Goal: Transaction & Acquisition: Purchase product/service

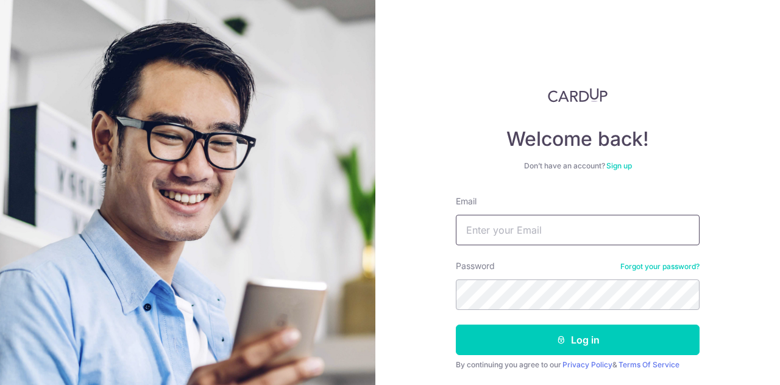
click at [526, 224] on input "Email" at bounding box center [578, 230] width 244 height 30
type input "[EMAIL_ADDRESS][DOMAIN_NAME]"
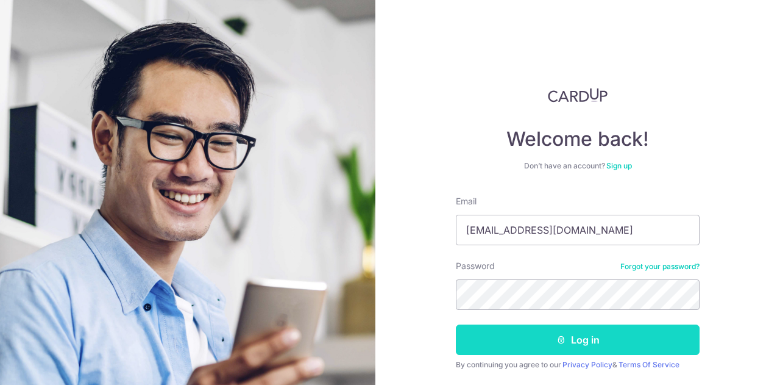
click at [535, 345] on button "Log in" at bounding box center [578, 339] width 244 height 30
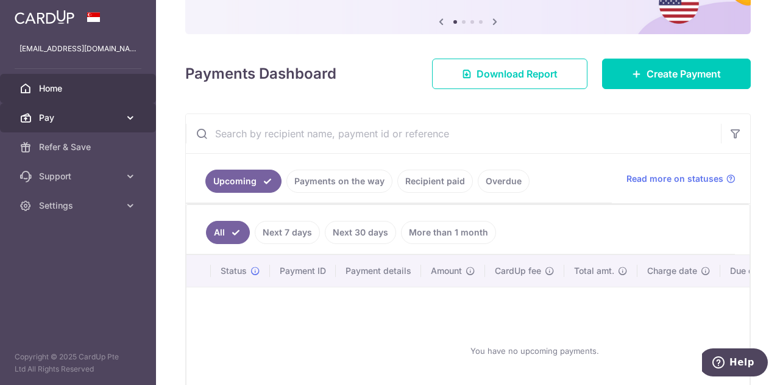
click at [118, 113] on span "Pay" at bounding box center [79, 118] width 80 height 12
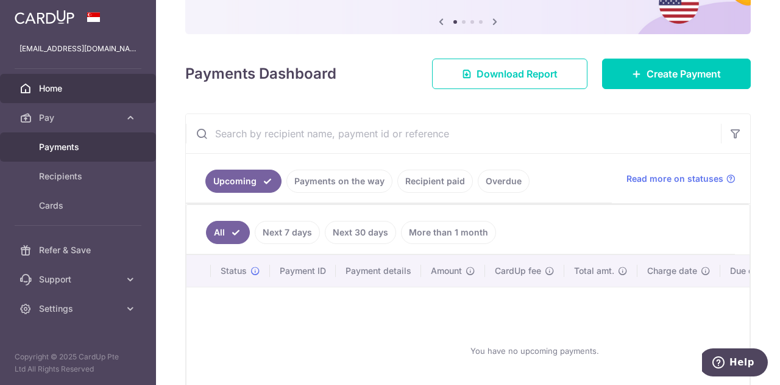
click at [74, 143] on span "Payments" at bounding box center [79, 147] width 80 height 12
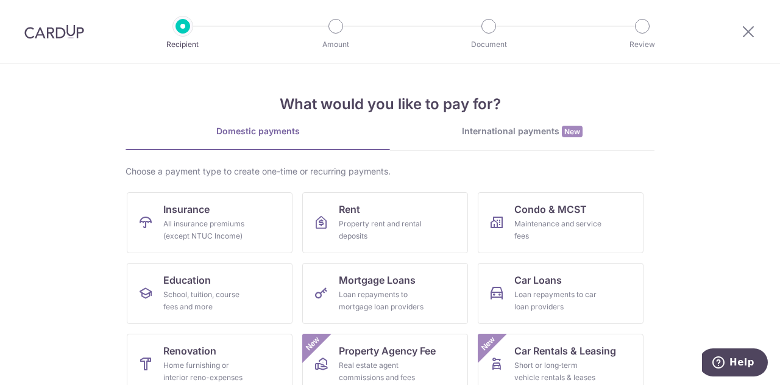
scroll to position [61, 0]
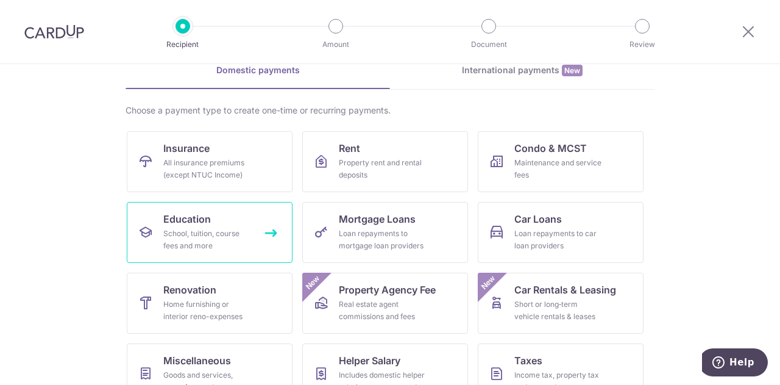
click at [170, 215] on span "Education" at bounding box center [187, 219] width 48 height 15
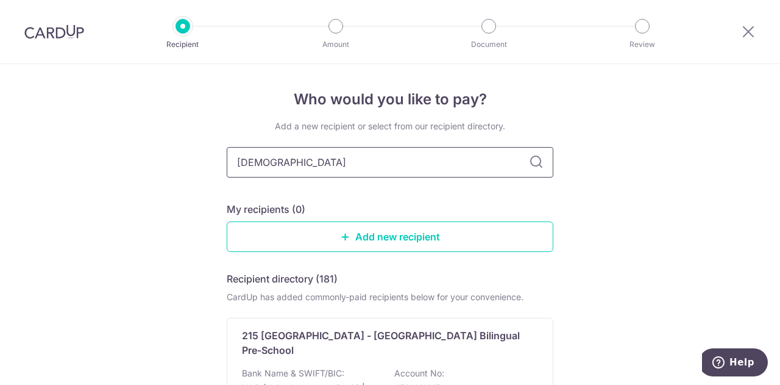
type input "Zeni"
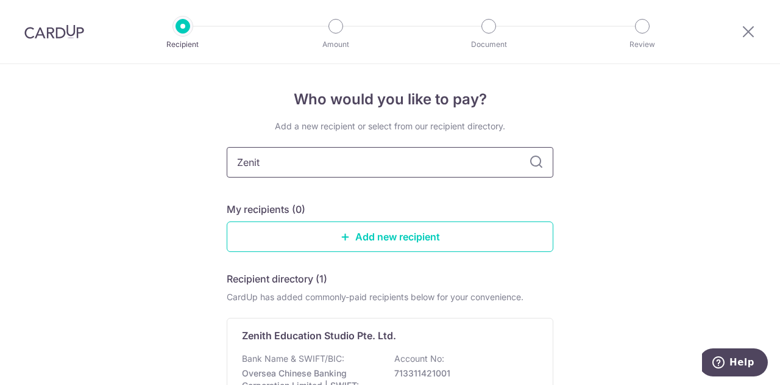
type input "Zenith"
click at [535, 160] on icon at bounding box center [536, 162] width 15 height 15
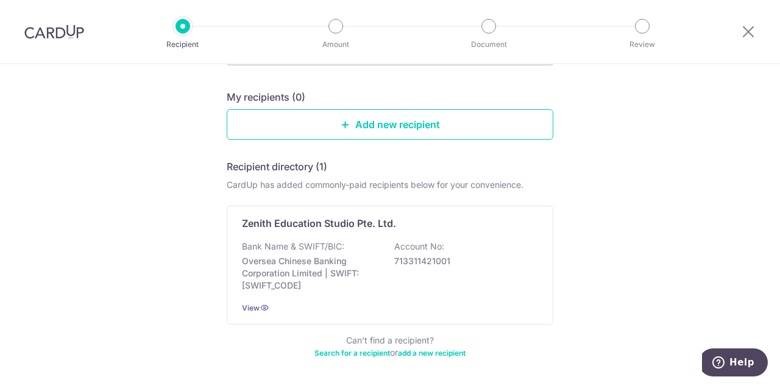
scroll to position [122, 0]
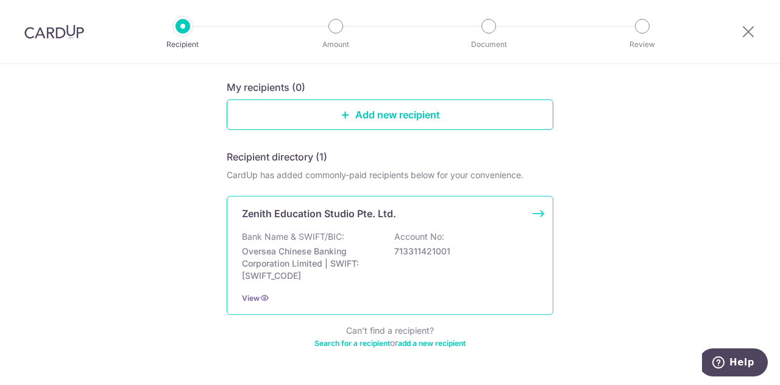
click at [411, 252] on p "713311421001" at bounding box center [462, 251] width 137 height 12
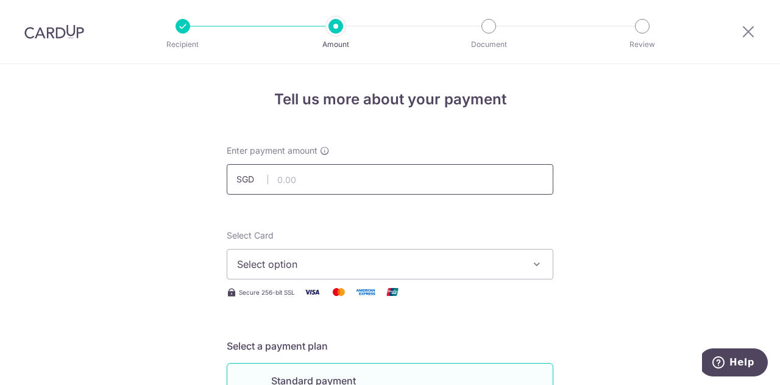
click at [276, 175] on input "text" at bounding box center [390, 179] width 327 height 30
paste input "741.20"
type input "741.20"
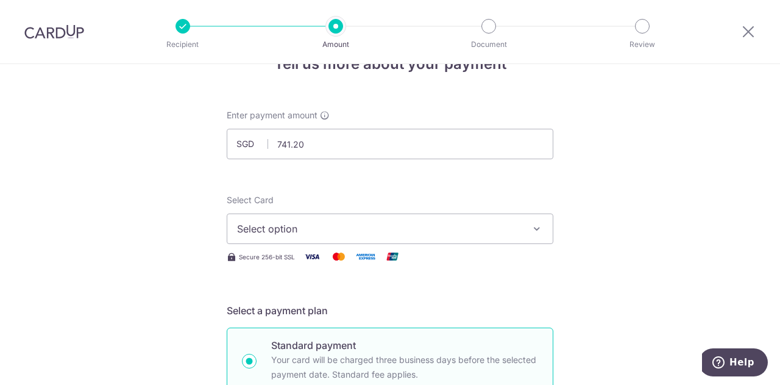
scroll to position [61, 0]
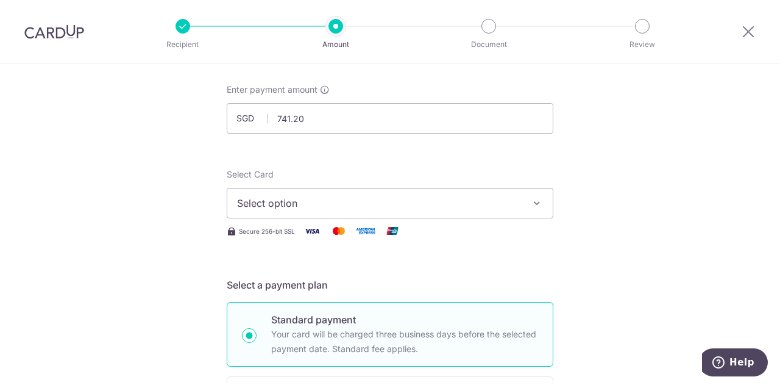
click at [343, 201] on span "Select option" at bounding box center [379, 203] width 284 height 15
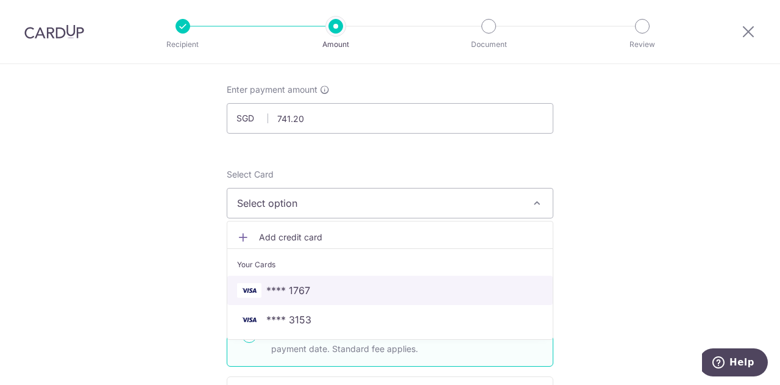
click at [289, 288] on span "**** 1767" at bounding box center [288, 290] width 44 height 15
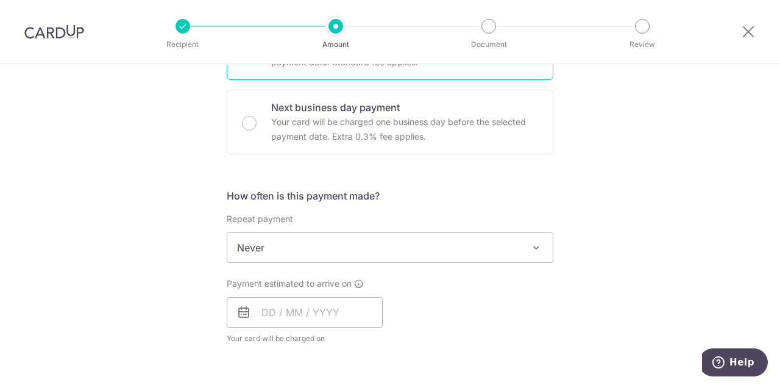
scroll to position [366, 0]
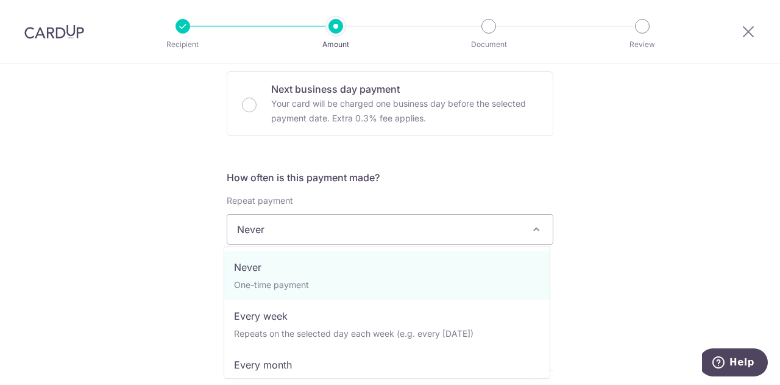
click at [534, 225] on span at bounding box center [536, 229] width 15 height 15
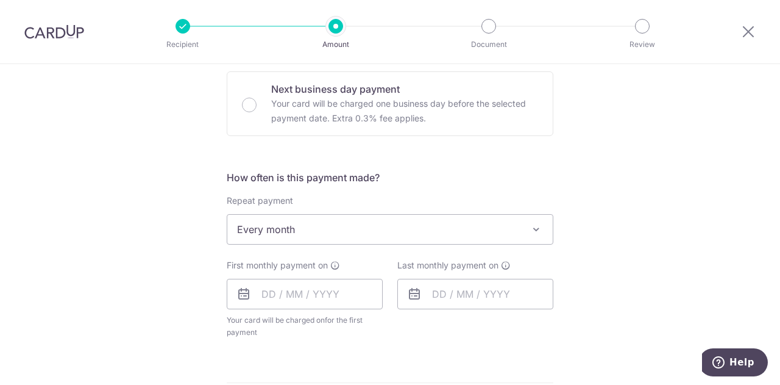
click at [519, 229] on span "Every month" at bounding box center [390, 229] width 326 height 29
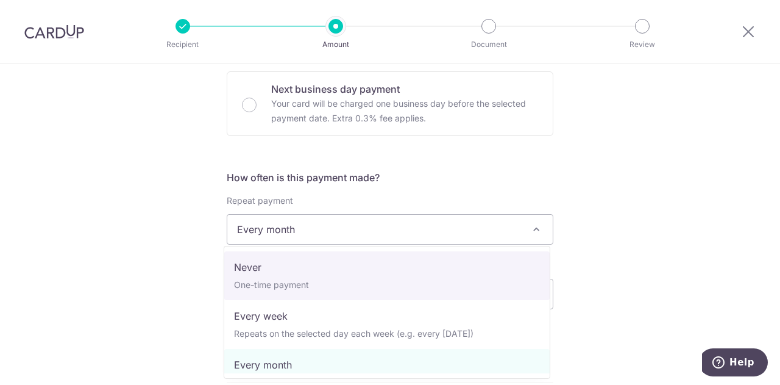
select select "1"
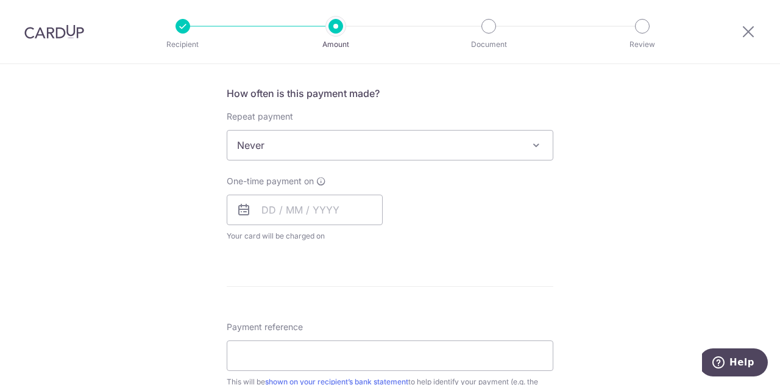
scroll to position [488, 0]
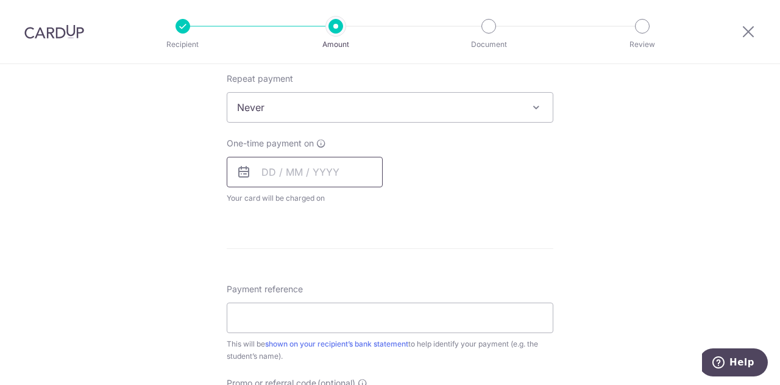
click at [318, 171] on input "text" at bounding box center [305, 172] width 156 height 30
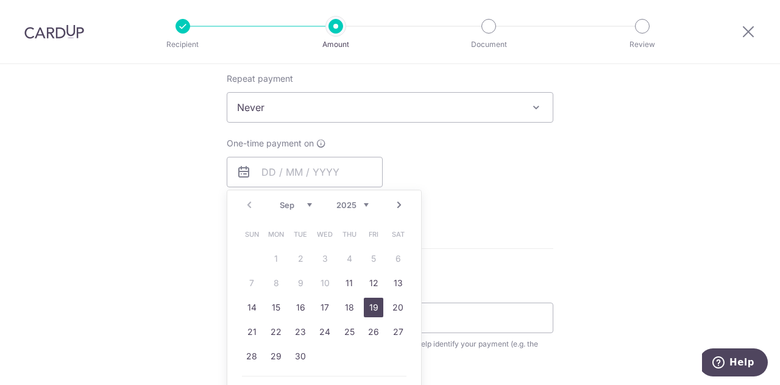
drag, startPoint x: 374, startPoint y: 310, endPoint x: 558, endPoint y: 241, distance: 196.8
click at [374, 310] on link "19" at bounding box center [374, 308] width 20 height 20
type input "19/09/2025"
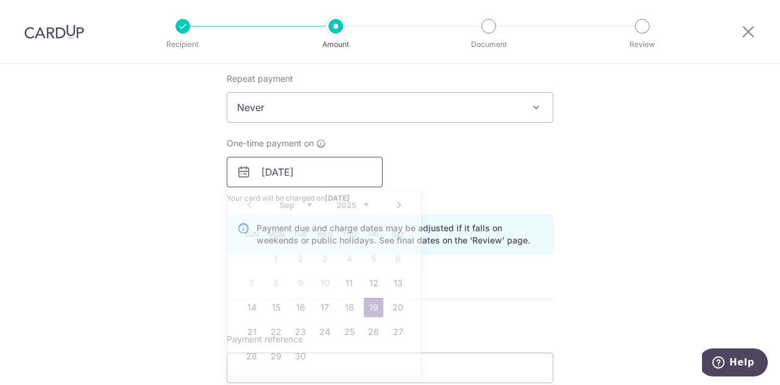
click at [291, 171] on input "19/09/2025" at bounding box center [305, 172] width 156 height 30
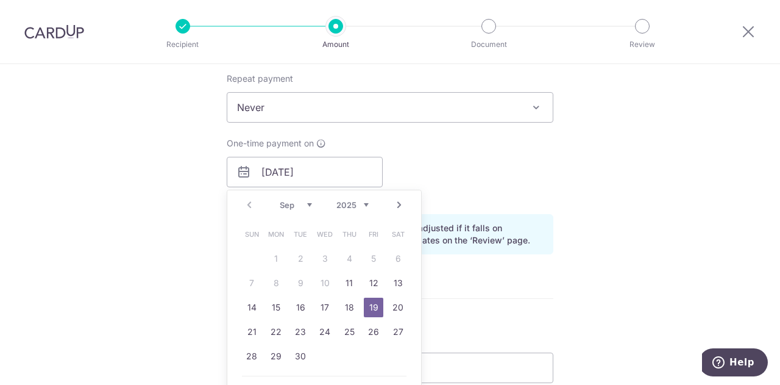
click at [516, 184] on div "One-time payment on 19/09/2025 Prev Next Sep Oct Nov Dec 2025 2026 2027 2028 20…" at bounding box center [389, 170] width 341 height 67
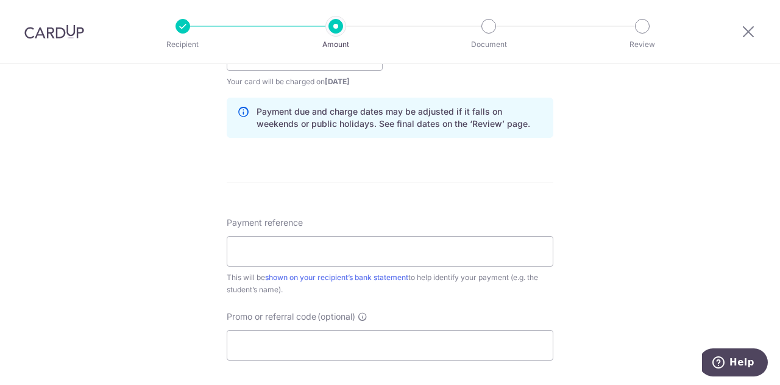
scroll to position [610, 0]
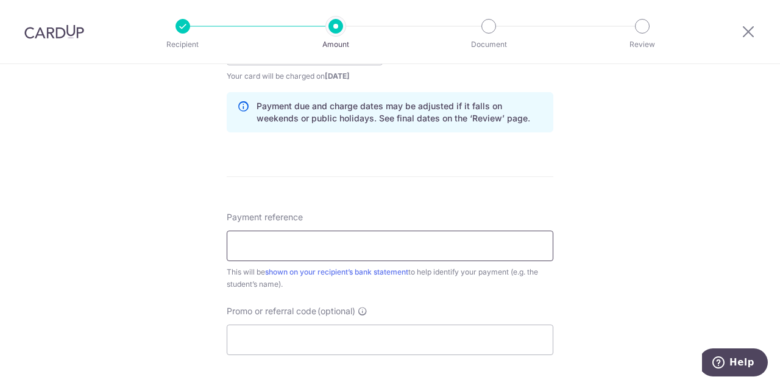
click at [260, 240] on input "Payment reference" at bounding box center [390, 245] width 327 height 30
type input "97263460"
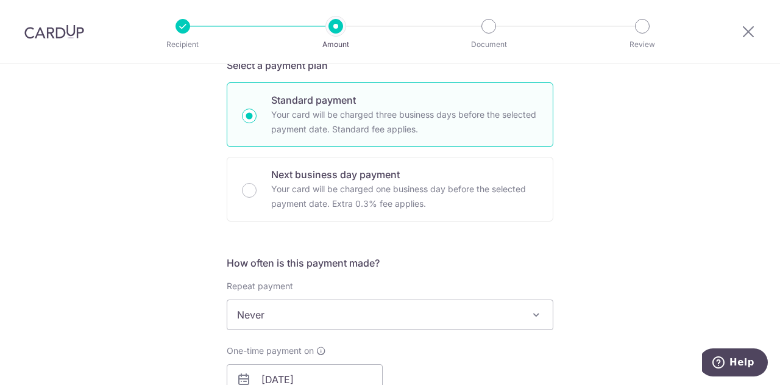
scroll to position [402, 0]
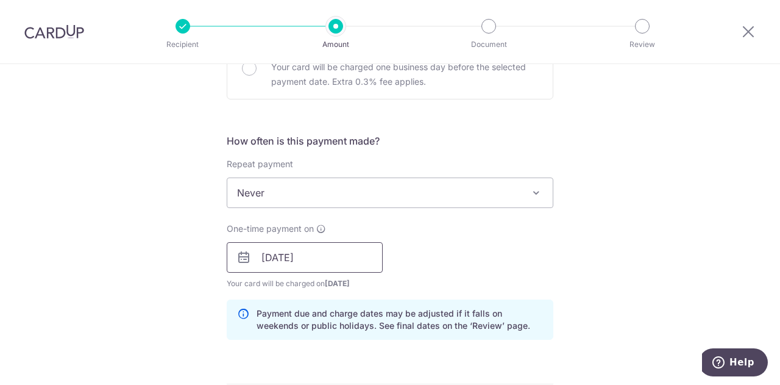
click at [330, 259] on input "19/09/2025" at bounding box center [305, 257] width 156 height 30
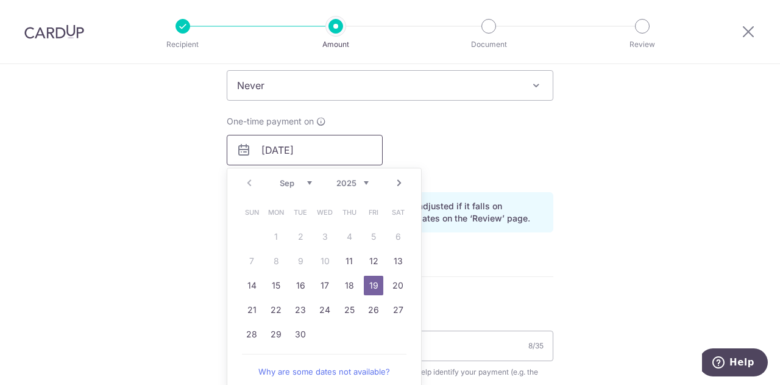
scroll to position [524, 0]
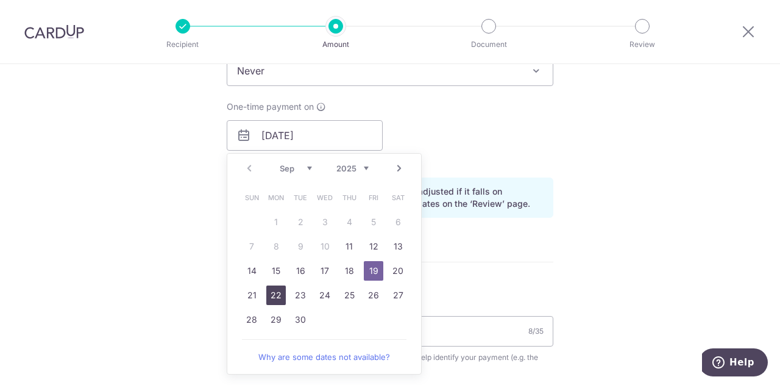
drag, startPoint x: 271, startPoint y: 293, endPoint x: 610, endPoint y: 246, distance: 341.7
click at [271, 293] on link "22" at bounding box center [276, 295] width 20 height 20
type input "[DATE]"
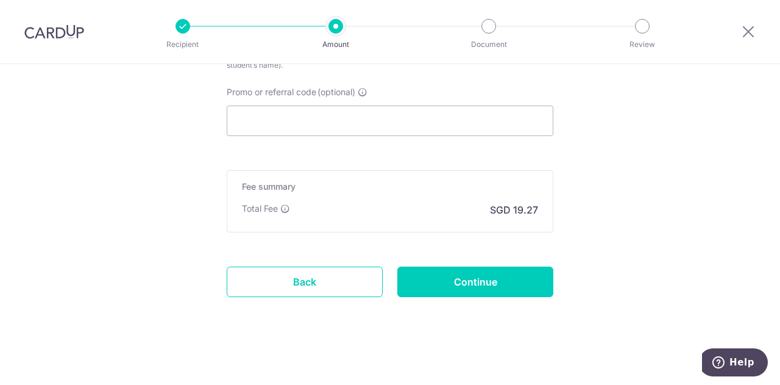
scroll to position [829, 0]
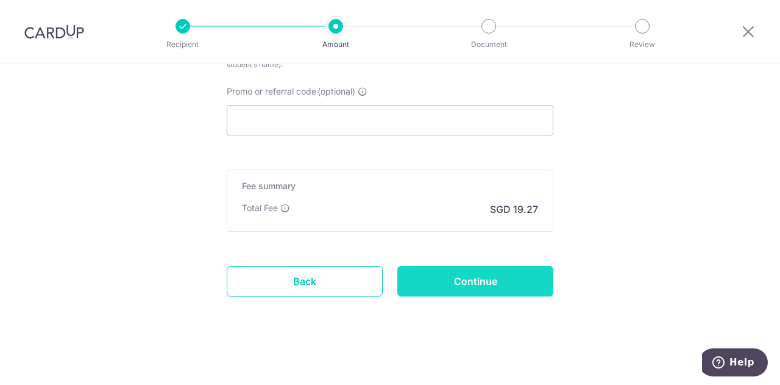
click at [488, 285] on input "Continue" at bounding box center [476, 281] width 156 height 30
type input "Create Schedule"
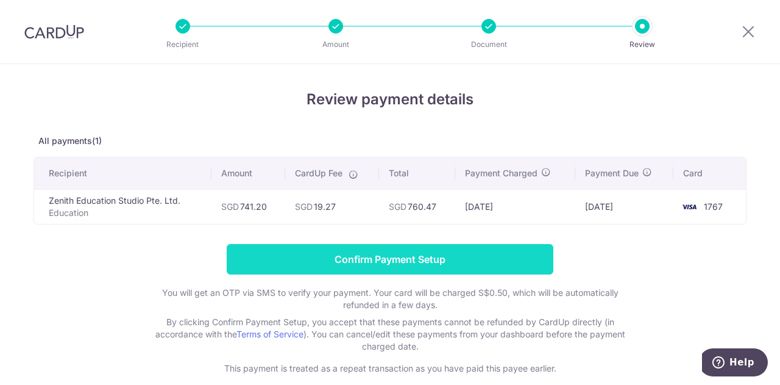
click at [356, 263] on input "Confirm Payment Setup" at bounding box center [390, 259] width 327 height 30
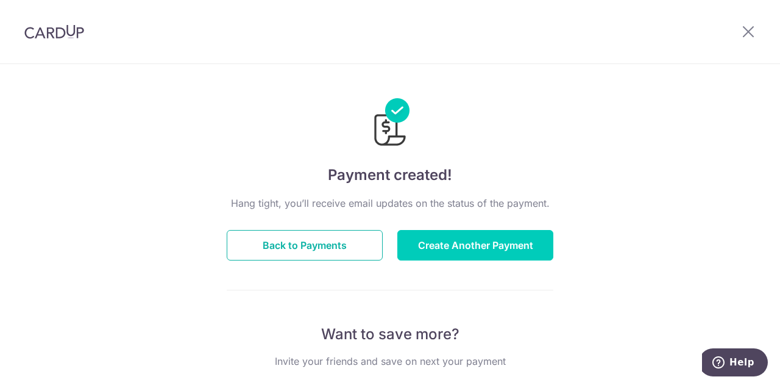
drag, startPoint x: 341, startPoint y: 246, endPoint x: 398, endPoint y: 201, distance: 72.1
click at [341, 246] on button "Back to Payments" at bounding box center [305, 245] width 156 height 30
